Goal: Task Accomplishment & Management: Use online tool/utility

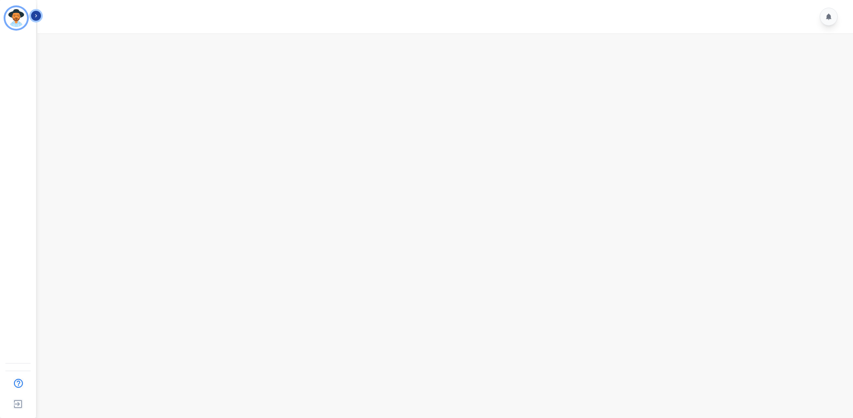
click at [38, 13] on icon "Sidebar" at bounding box center [36, 16] width 6 height 6
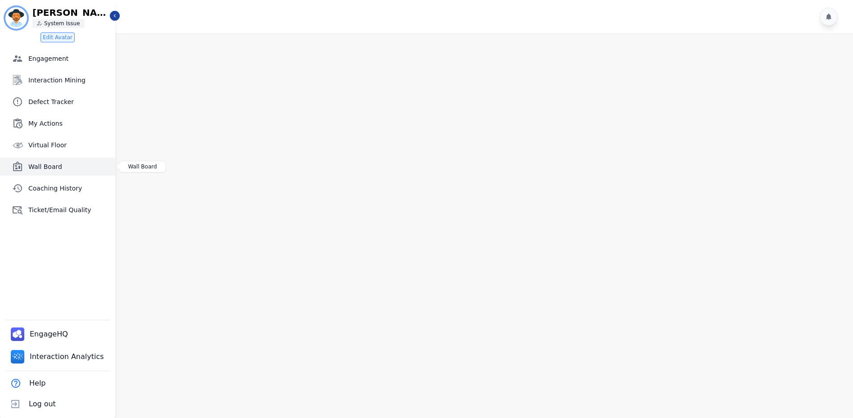
click at [60, 168] on span "Wall Board" at bounding box center [69, 166] width 83 height 9
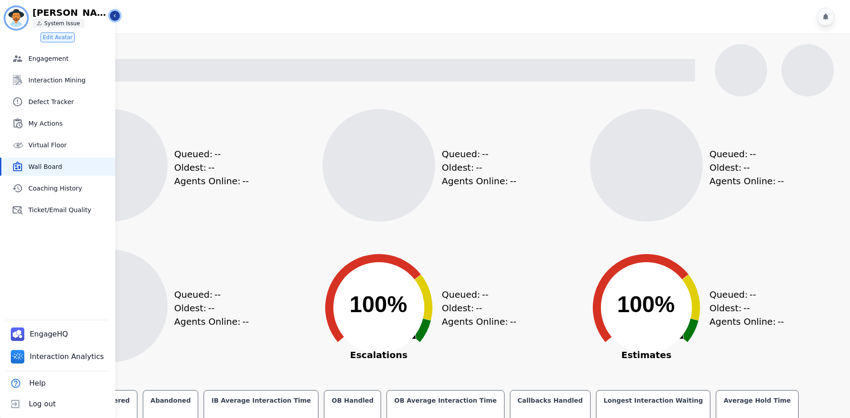
click at [116, 17] on icon "Sidebar" at bounding box center [115, 16] width 6 height 6
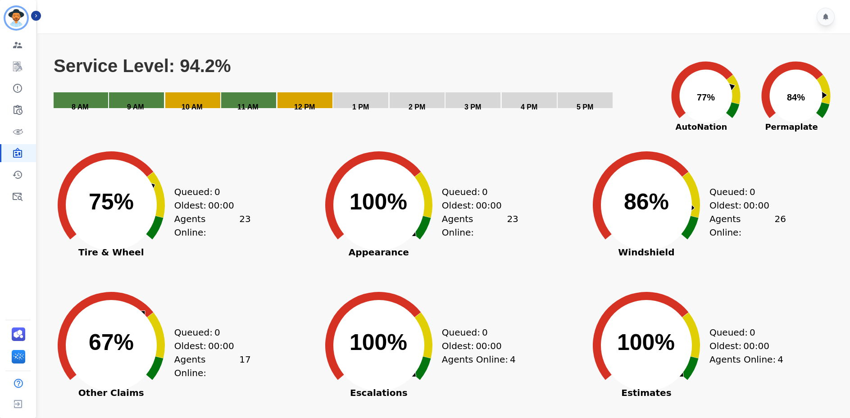
click at [846, 64] on div "Created with Highcharts 10.3.3 Service Level: 94.2% 5 PM 4 PM 3 PM 2 PM 1 PM 12…" at bounding box center [442, 266] width 815 height 467
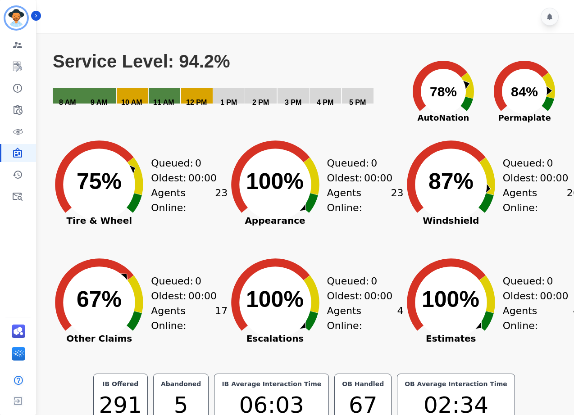
click at [413, 42] on div "Created with Highcharts 10.3.3 Service Level: 94.2% 5 PM 4 PM 3 PM 2 PM 1 PM 12…" at bounding box center [304, 263] width 522 height 453
